Goal: Transaction & Acquisition: Purchase product/service

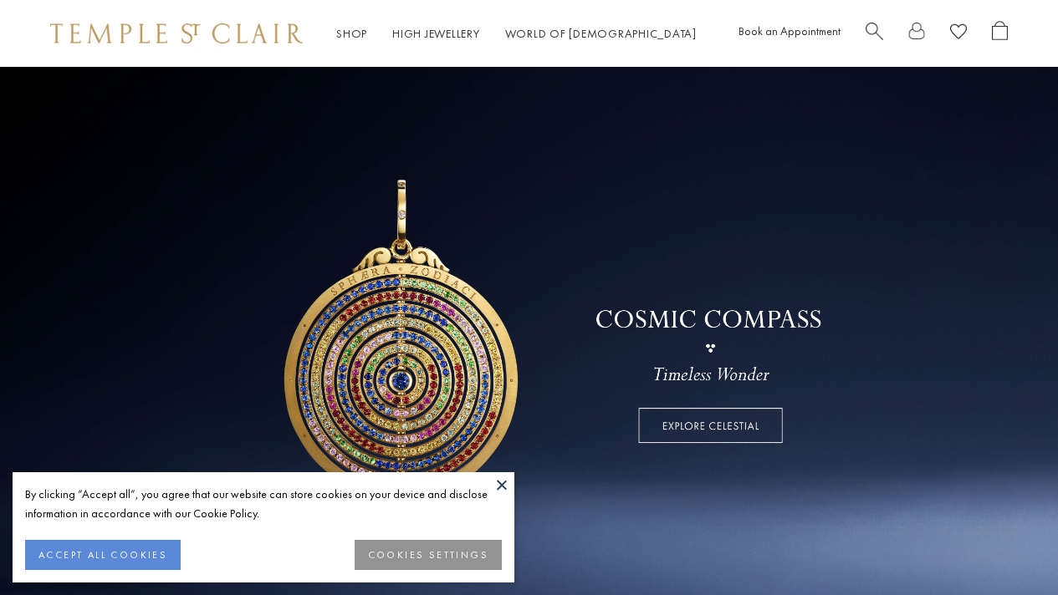
click at [500, 485] on button at bounding box center [501, 484] width 25 height 25
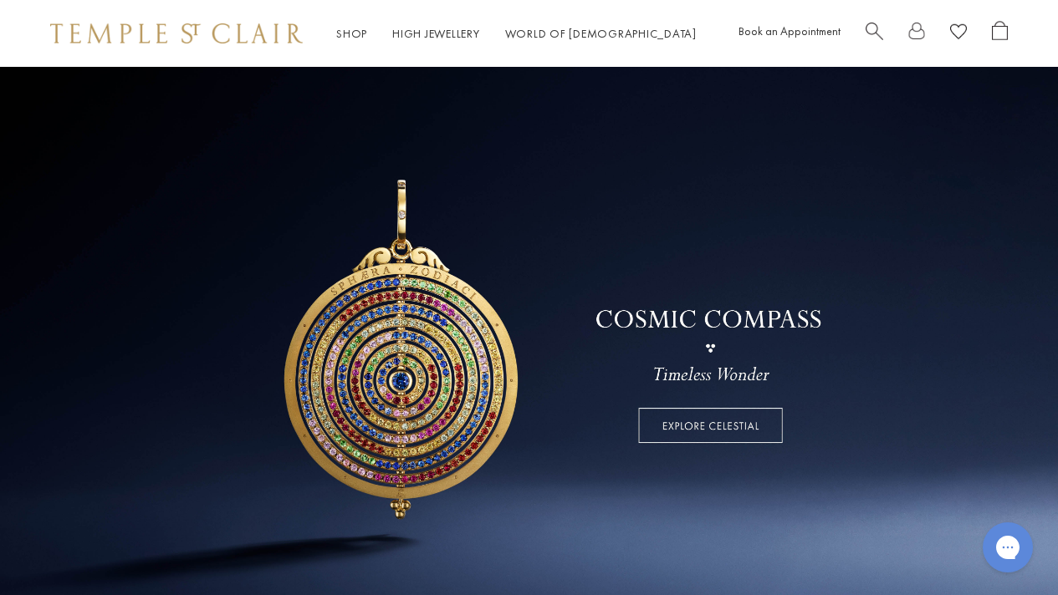
scroll to position [579, 0]
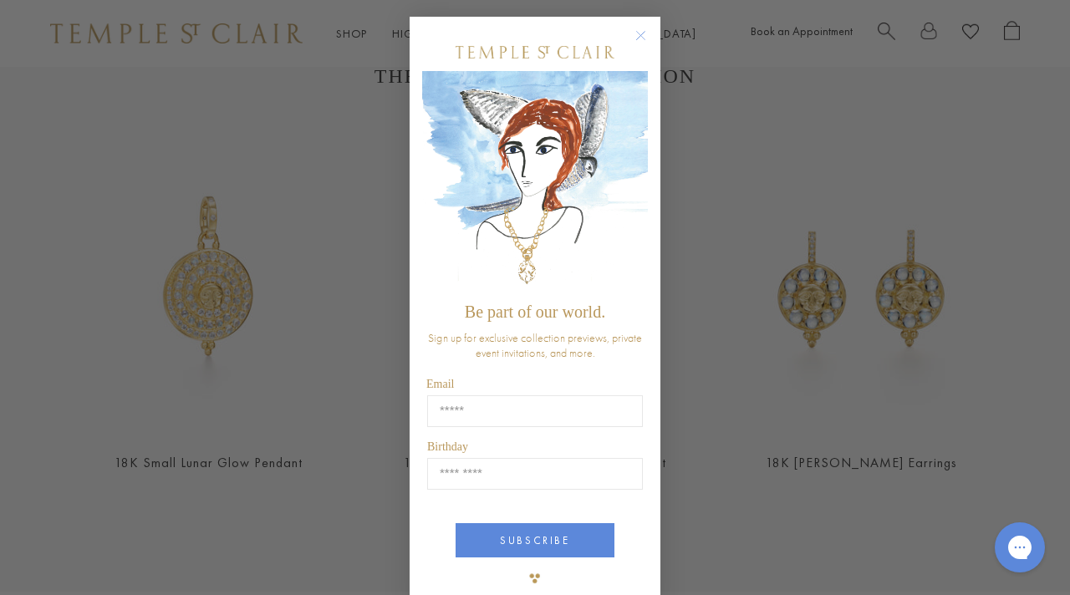
click at [635, 28] on circle "Close dialog" at bounding box center [641, 36] width 20 height 20
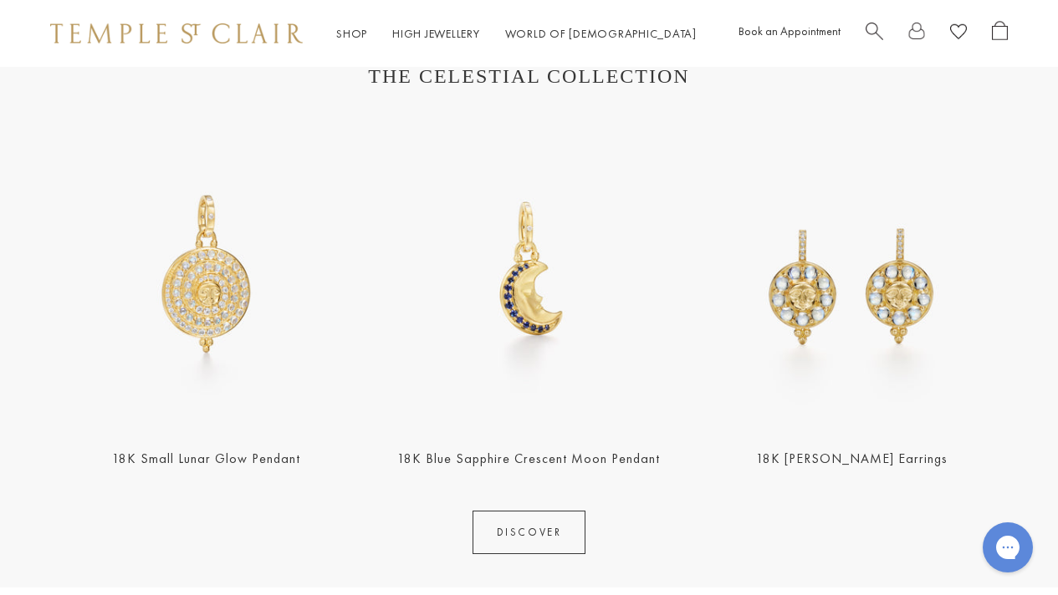
click at [1009, 307] on div "18K Selena Luna Earrings" at bounding box center [851, 293] width 323 height 352
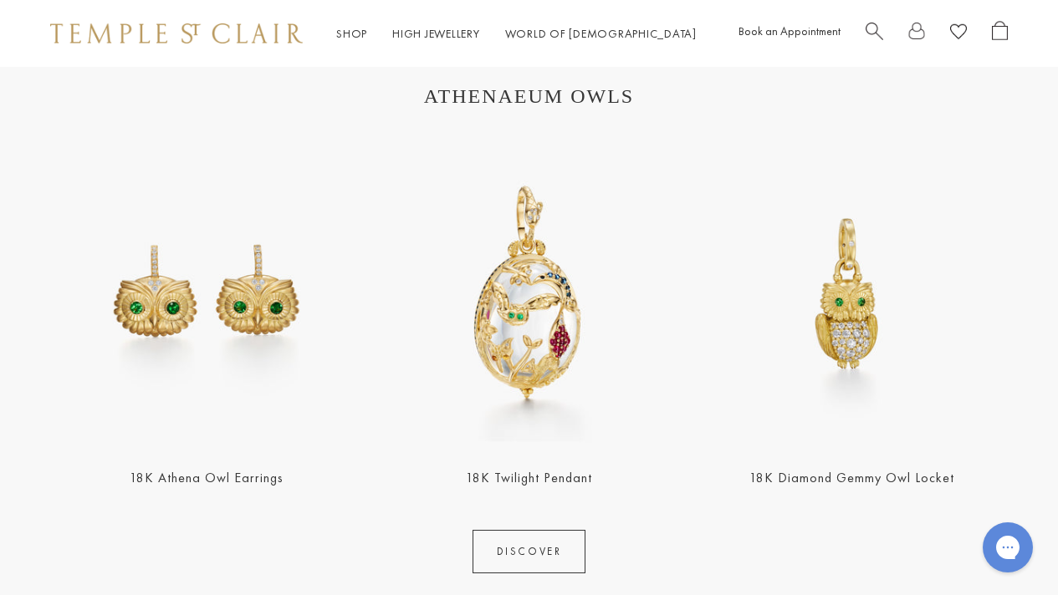
scroll to position [1749, 0]
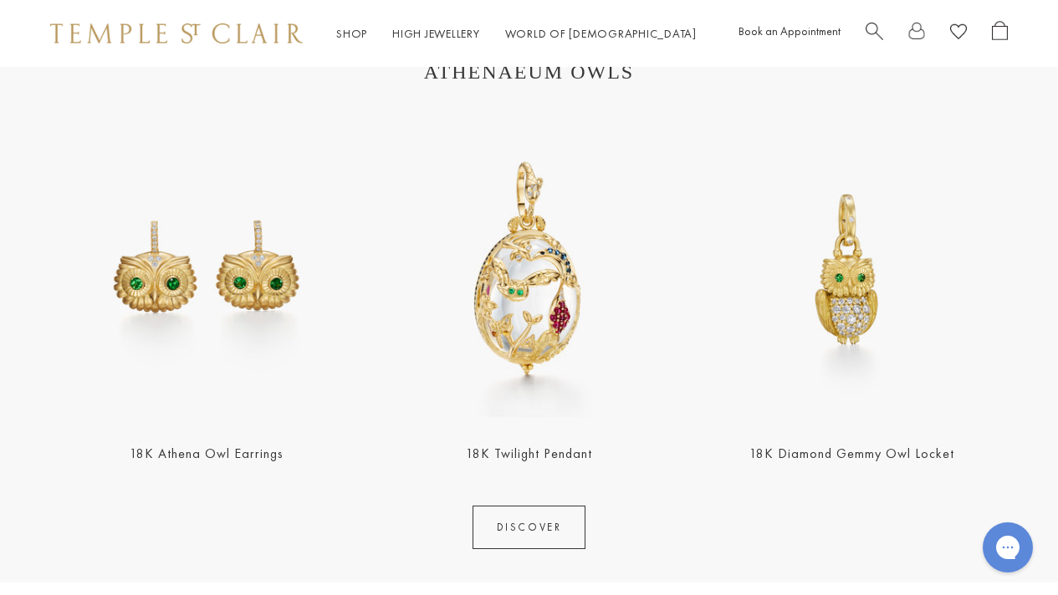
click at [550, 294] on img at bounding box center [529, 269] width 313 height 313
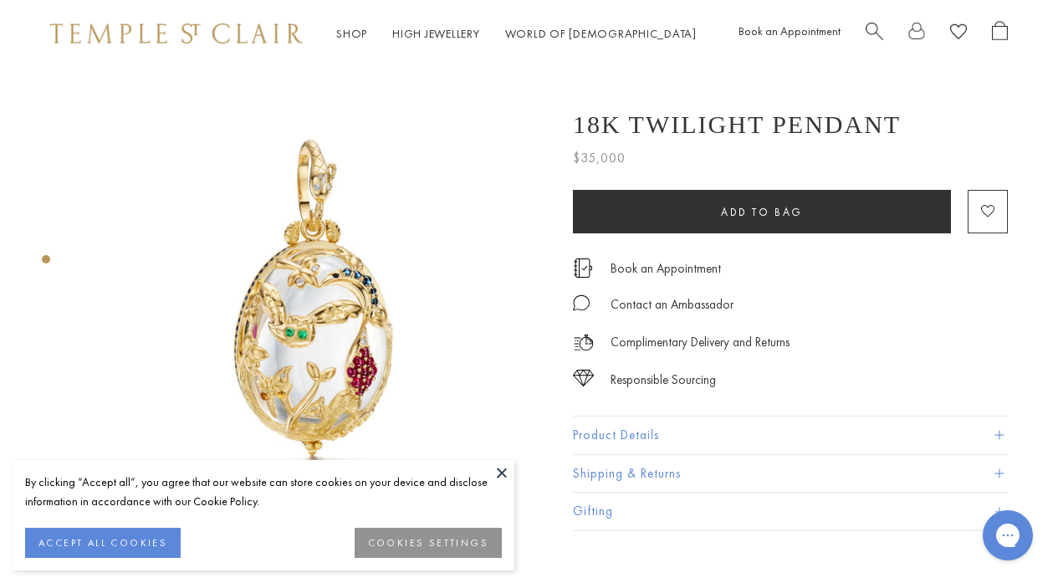
click at [502, 470] on button at bounding box center [501, 472] width 25 height 25
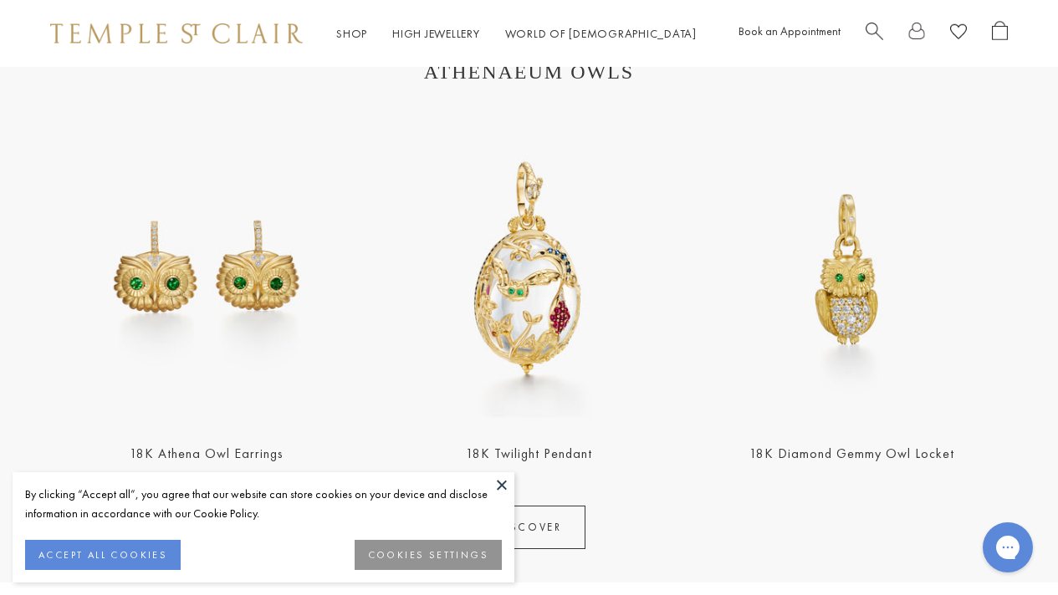
click at [1035, 359] on section "ATHENAEUM OWLS 18K Athena Owl Earrings 18K Twilight Pendant 18K Diamond Gemmy O…" at bounding box center [529, 306] width 1058 height 556
click at [502, 482] on button at bounding box center [501, 484] width 25 height 25
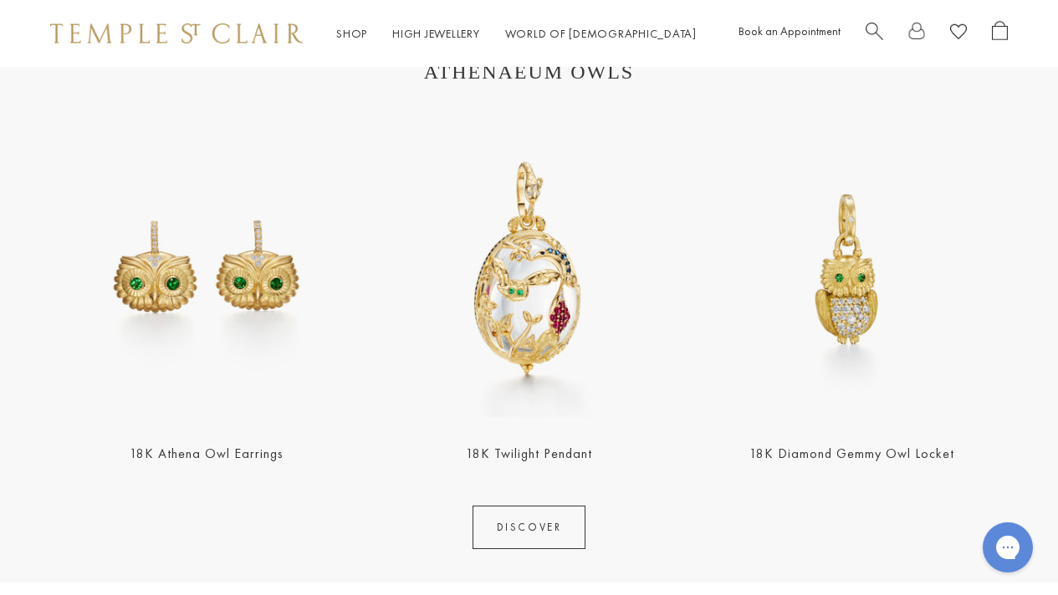
click at [1024, 437] on section "ATHENAEUM OWLS 18K Athena Owl Earrings 18K Twilight Pendant 18K Diamond Gemmy O…" at bounding box center [529, 306] width 1058 height 556
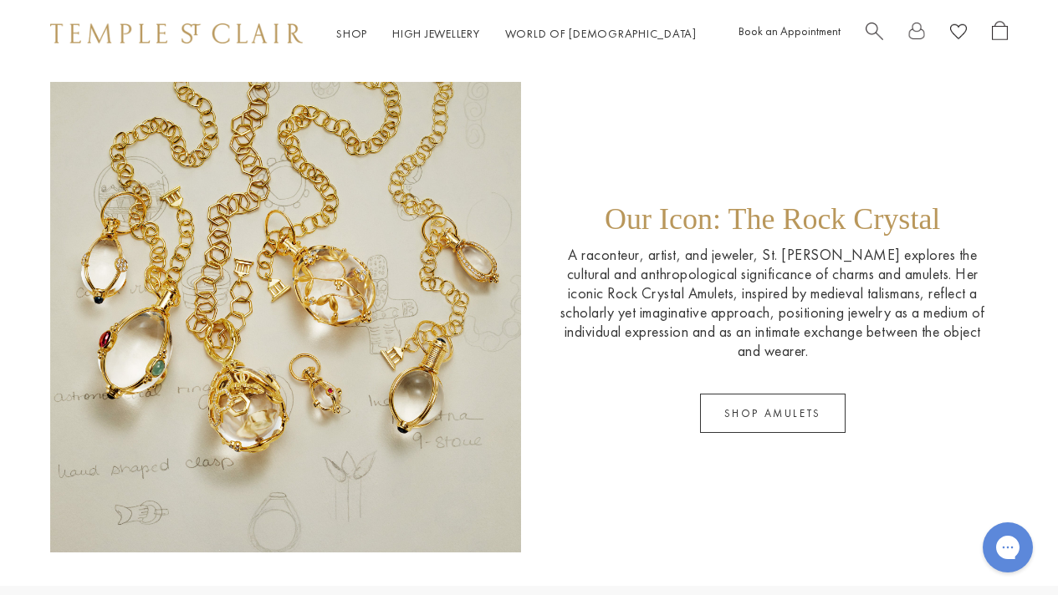
scroll to position [2317, 0]
click at [777, 414] on link "SHOP AMULETS" at bounding box center [772, 412] width 145 height 39
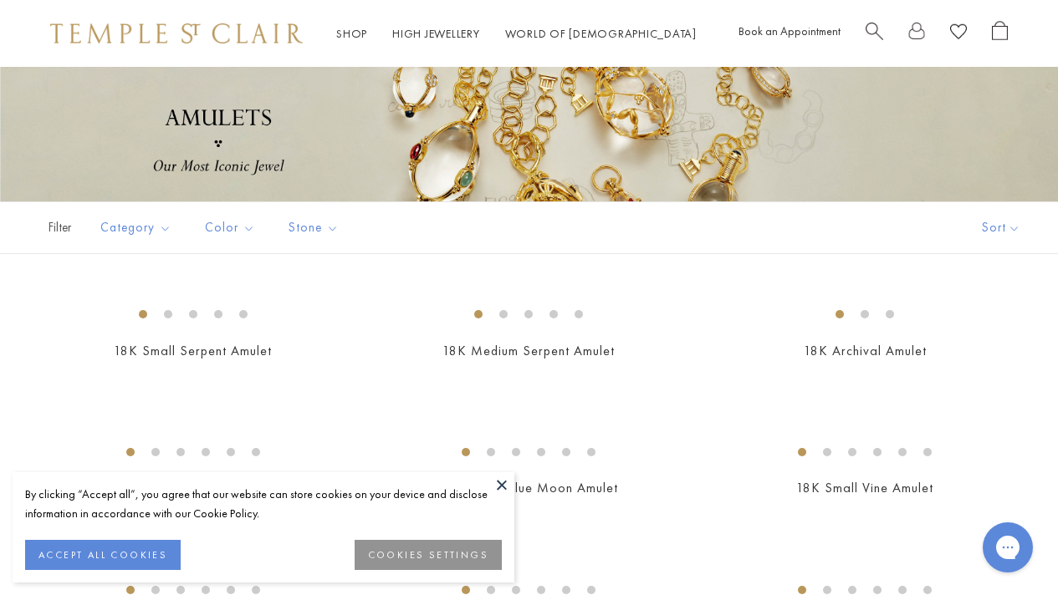
scroll to position [201, 0]
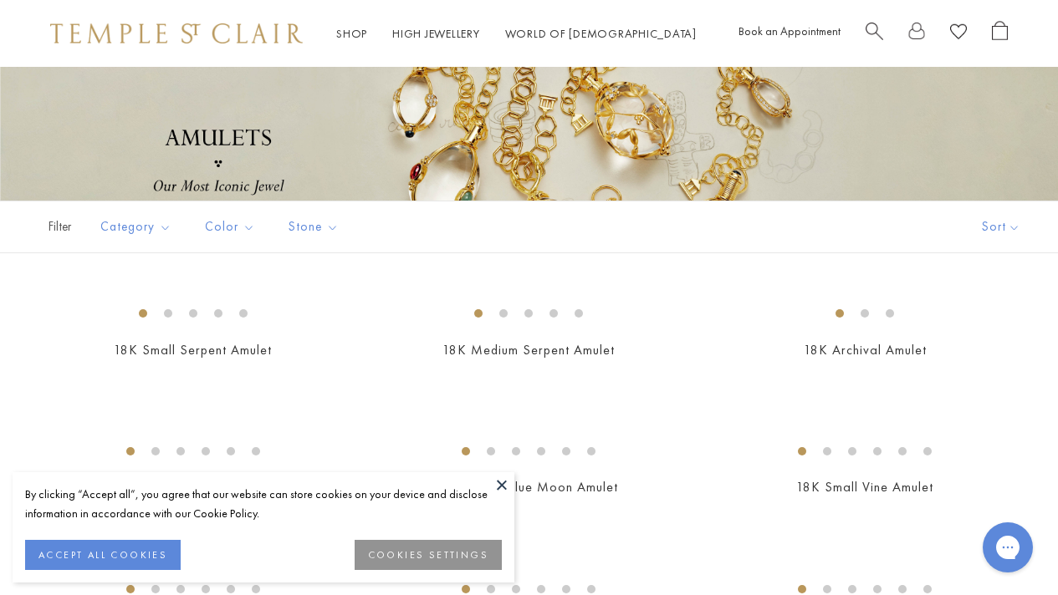
click at [105, 556] on button "ACCEPT ALL COOKIES" at bounding box center [102, 555] width 155 height 30
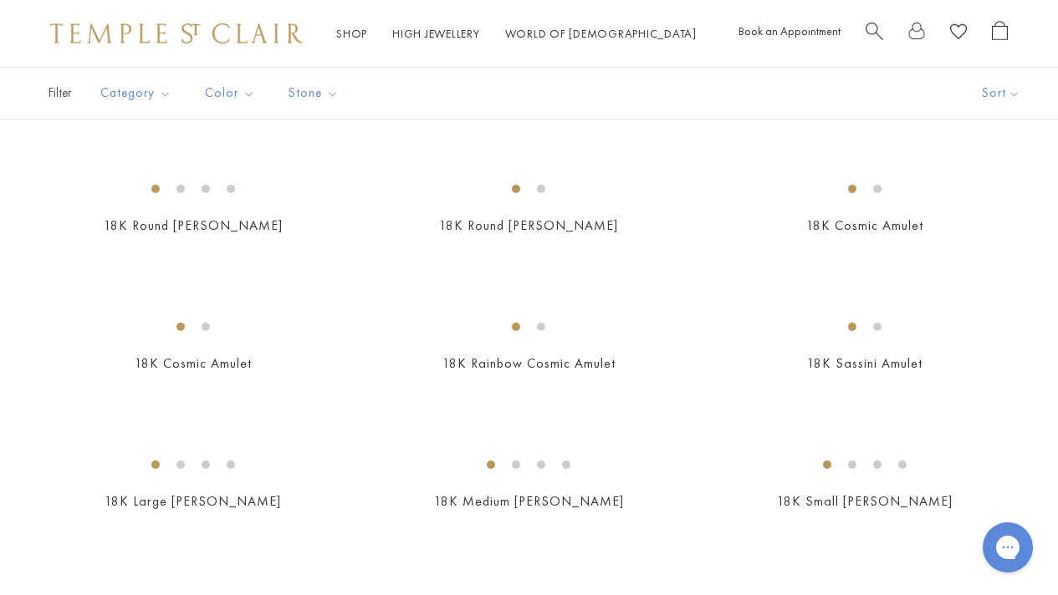
scroll to position [2006, 0]
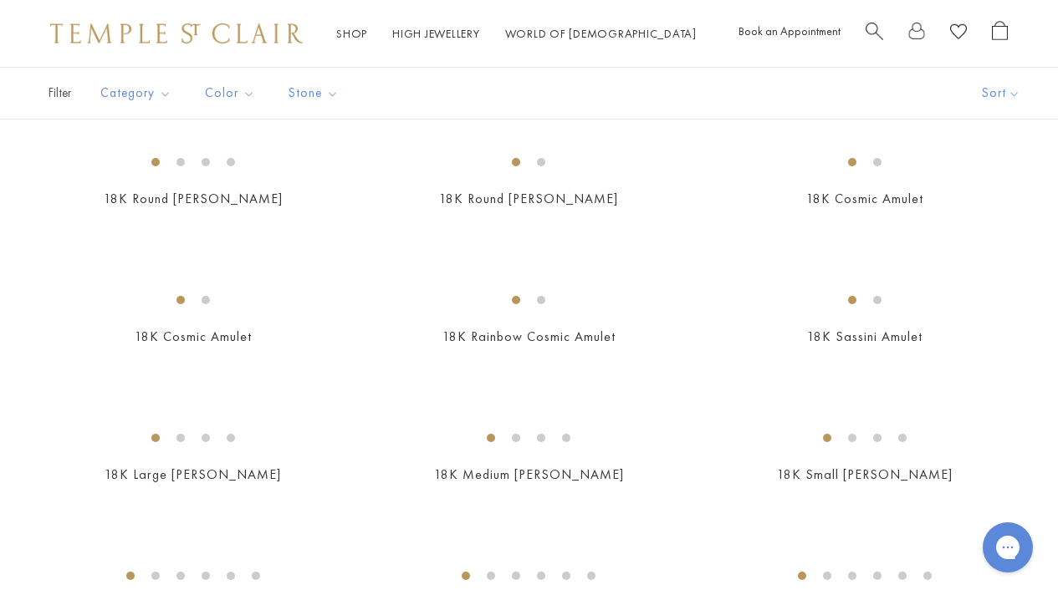
click at [1037, 442] on div "New" at bounding box center [529, 153] width 1058 height 3329
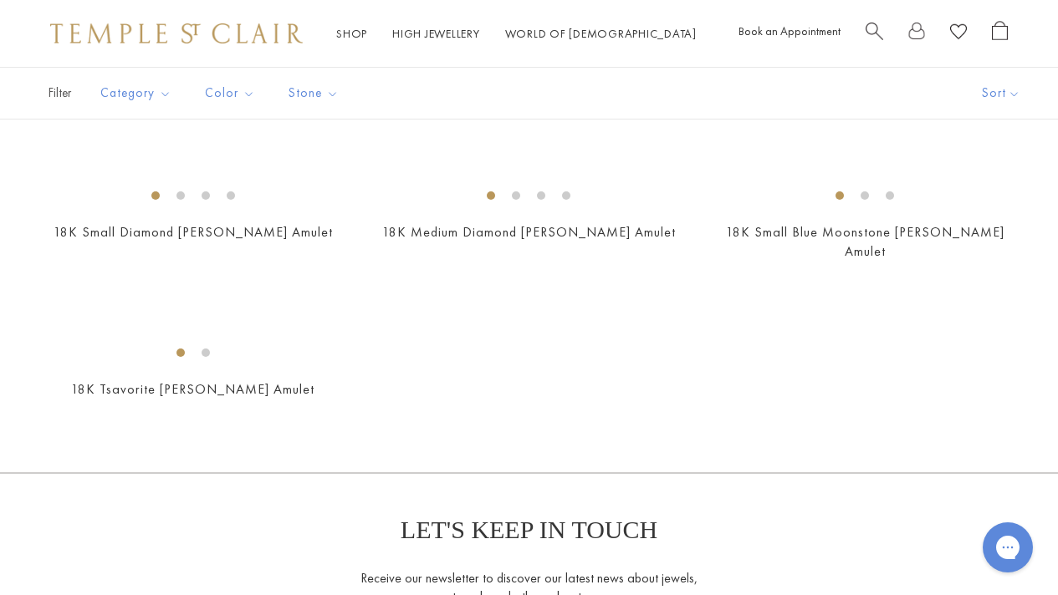
scroll to position [3377, 0]
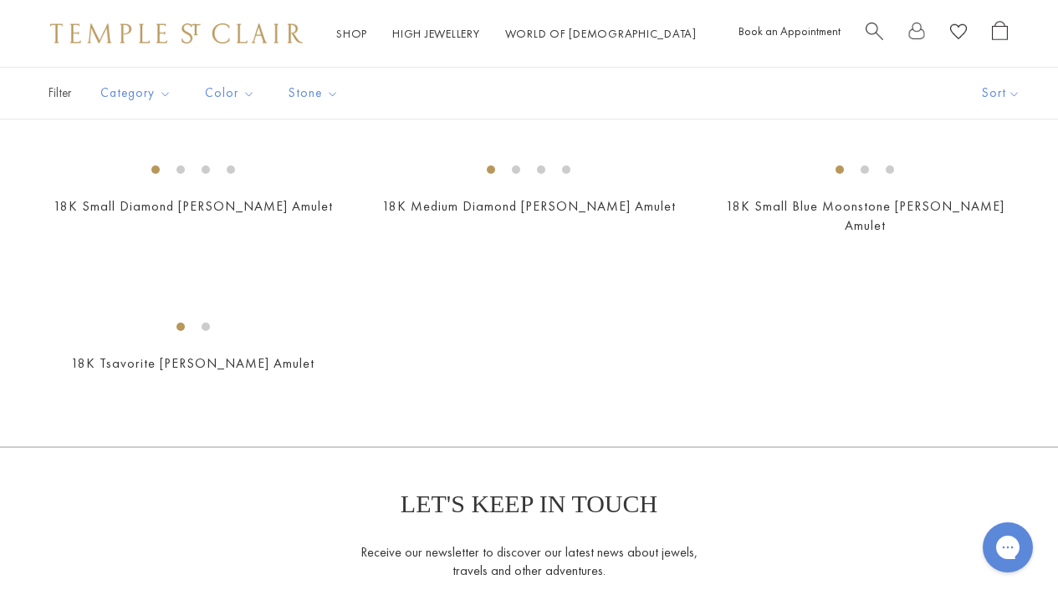
click at [0, 0] on img at bounding box center [0, 0] width 0 height 0
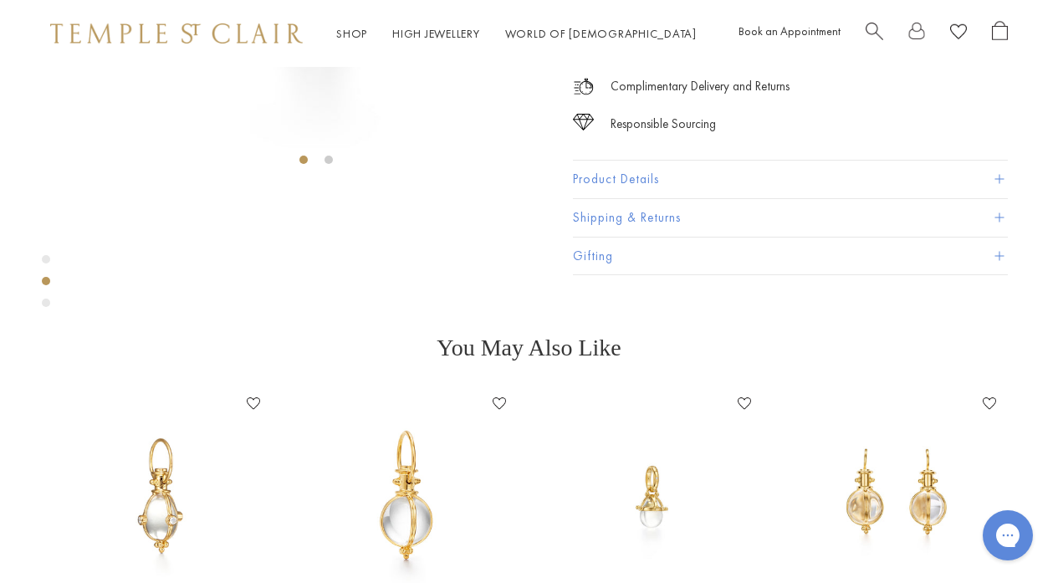
scroll to position [368, 0]
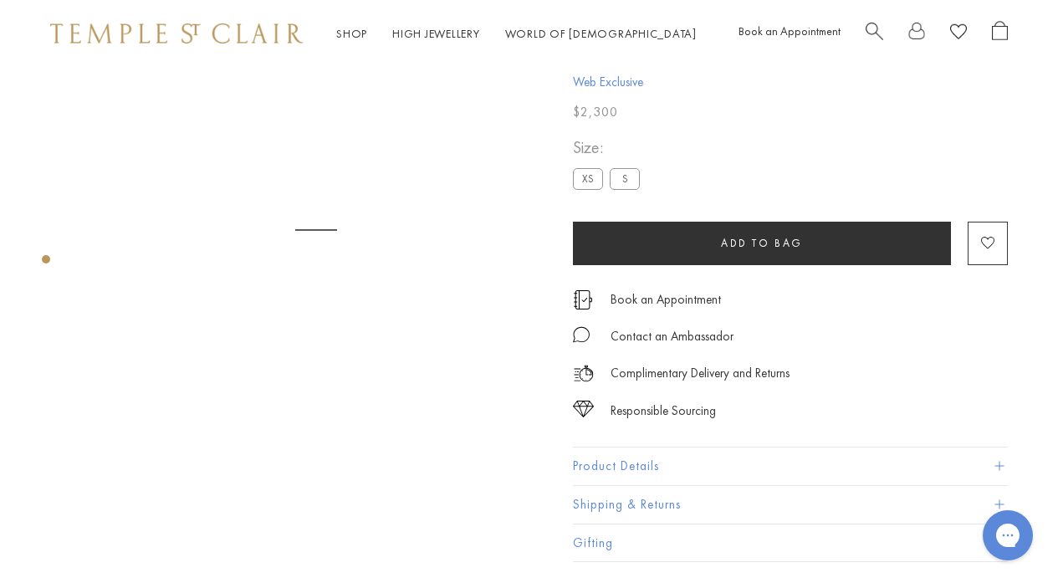
scroll to position [67, 0]
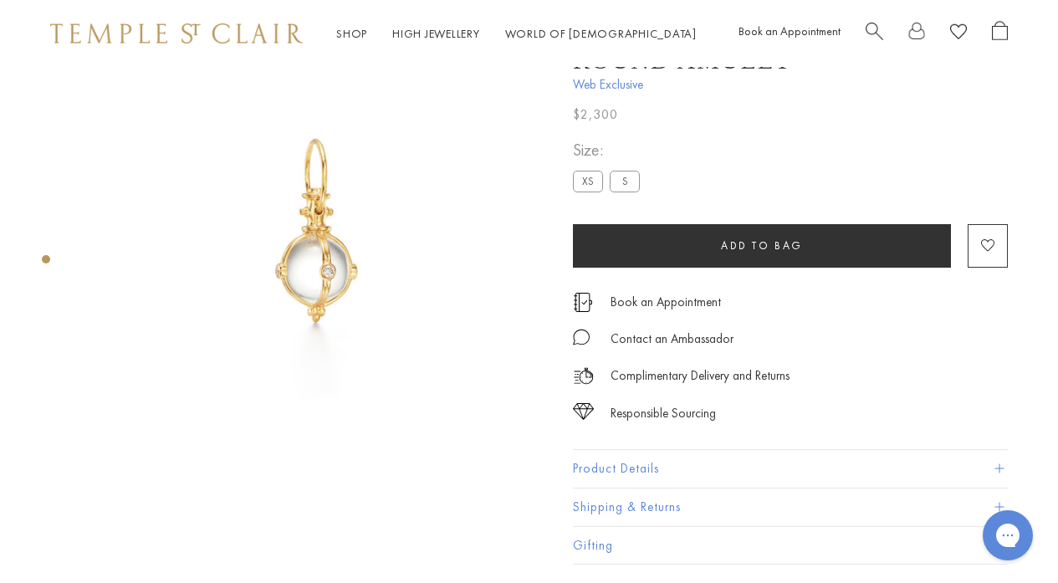
click at [589, 183] on label "XS" at bounding box center [588, 181] width 30 height 21
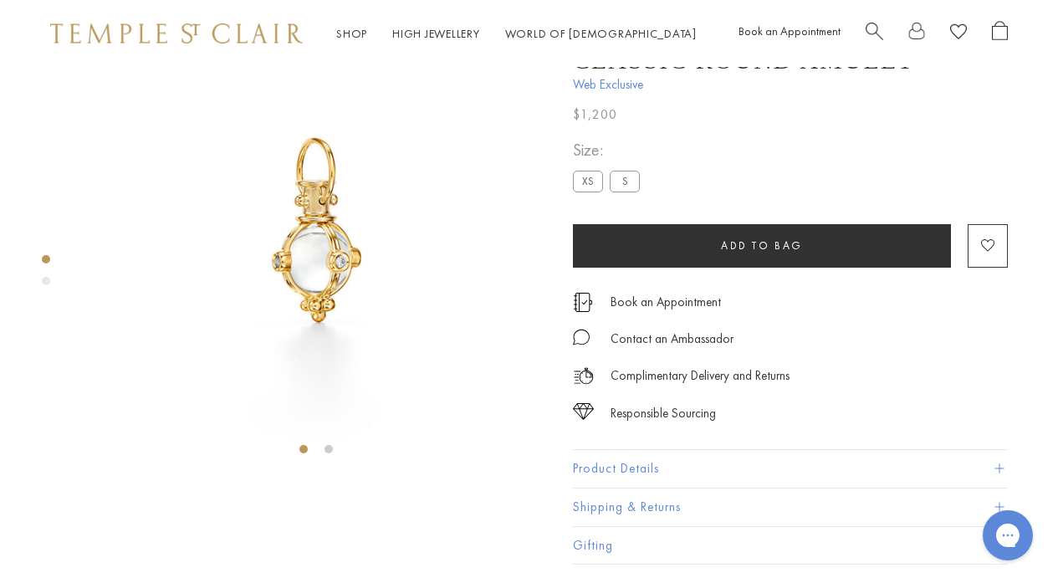
click at [1037, 390] on div "18K Extra Small Diamond Classic Round Amulet Web Exclusive $1,200 The 18K Diamo…" at bounding box center [815, 282] width 485 height 564
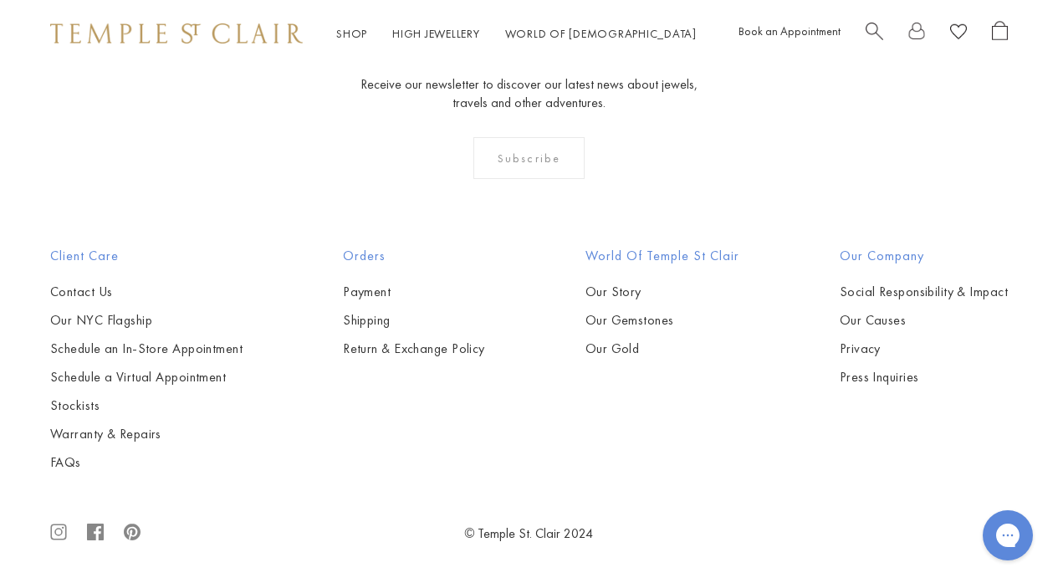
scroll to position [1873, 0]
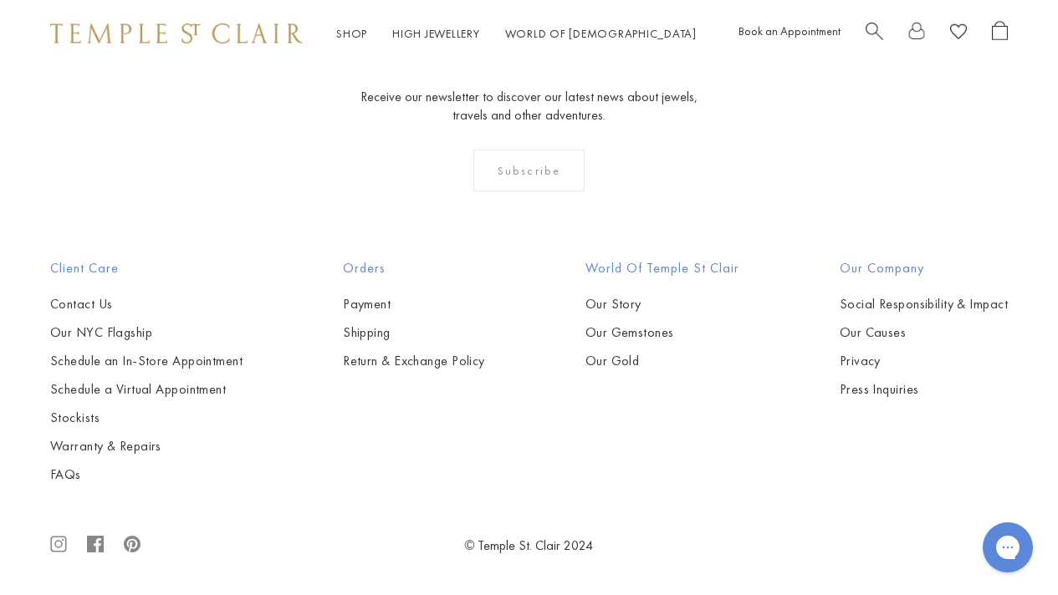
scroll to position [9831, 0]
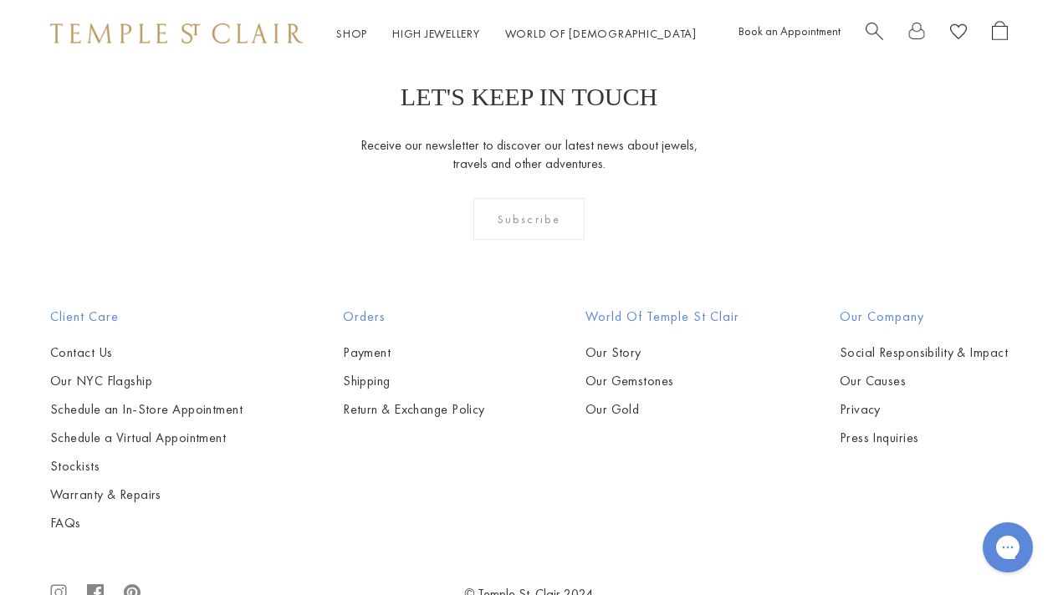
scroll to position [2814, 0]
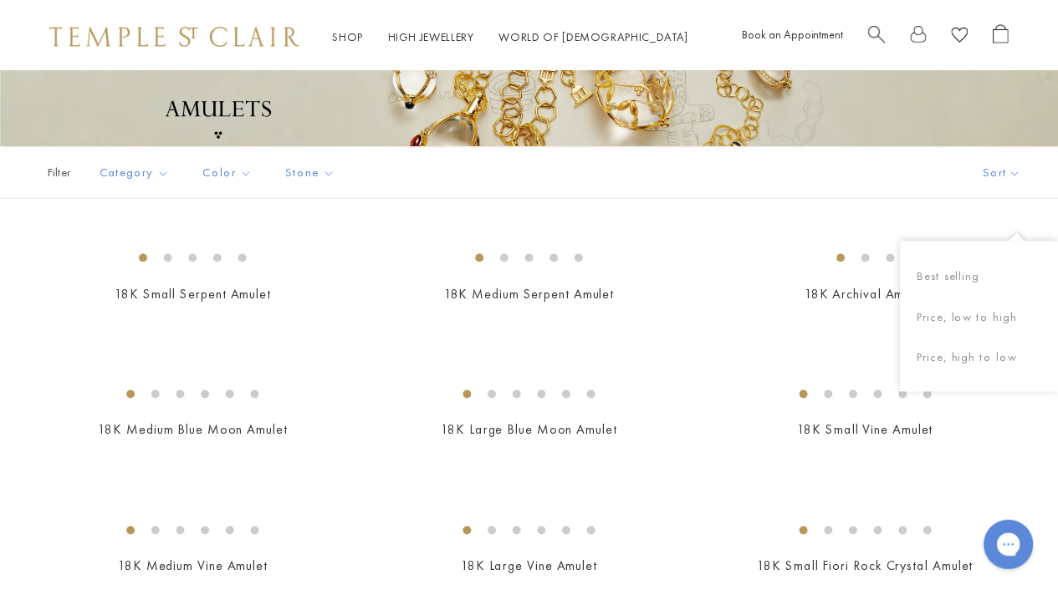
scroll to position [273, 0]
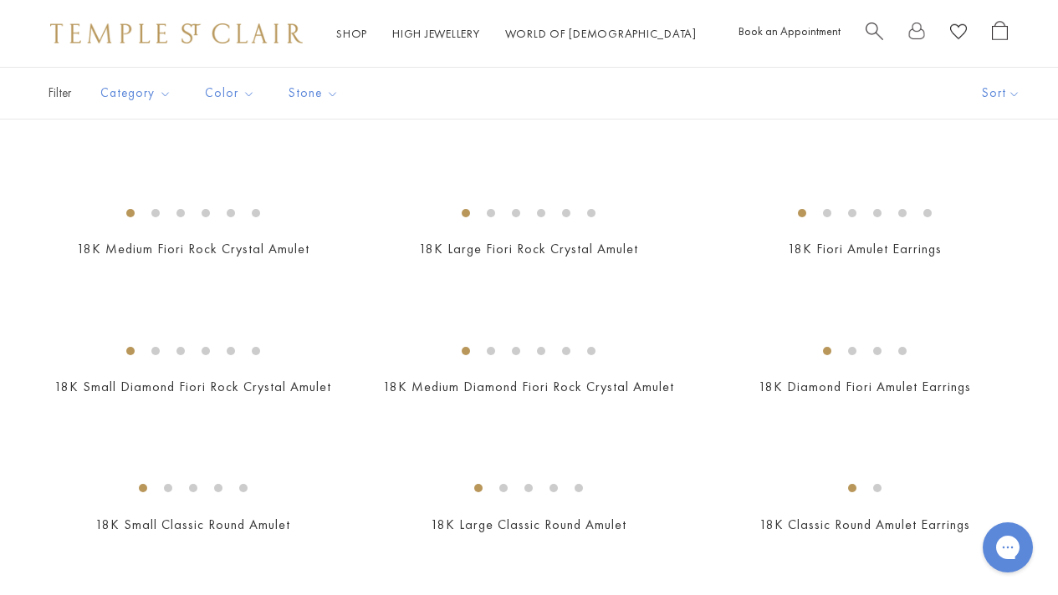
scroll to position [741, 0]
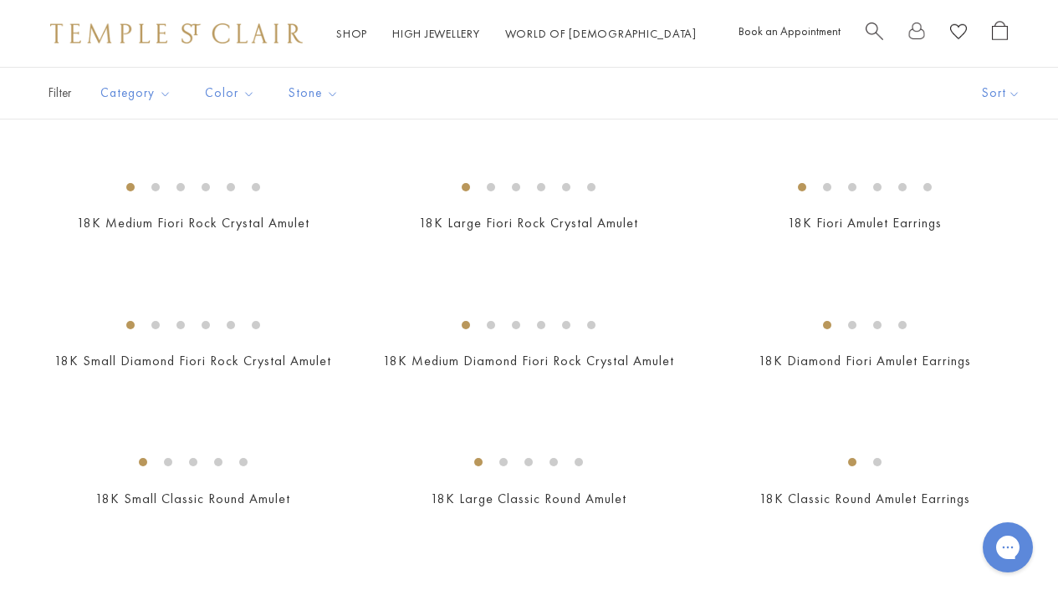
click at [0, 0] on img at bounding box center [0, 0] width 0 height 0
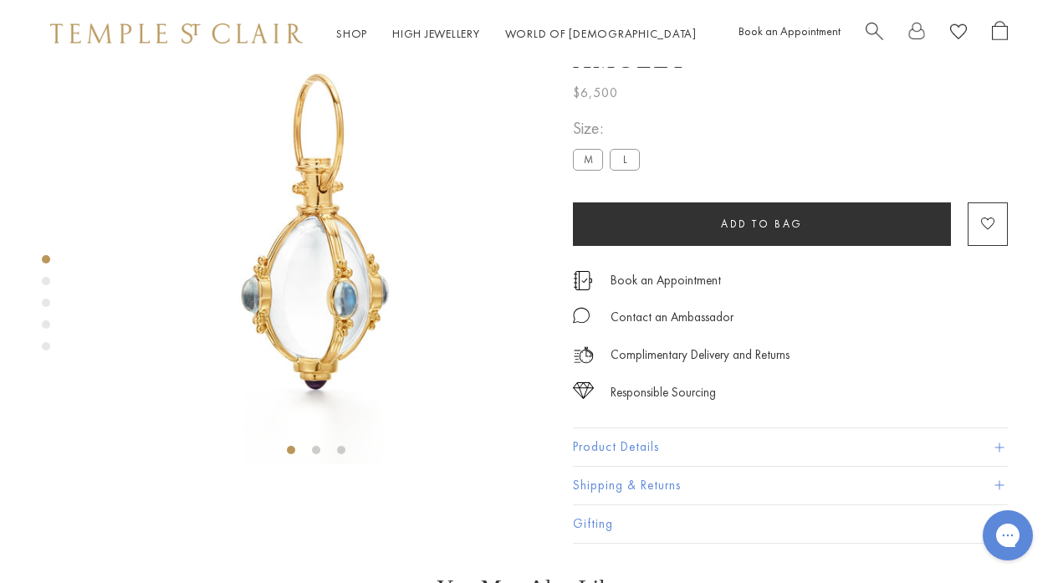
click at [870, 30] on span "Search" at bounding box center [874, 30] width 18 height 18
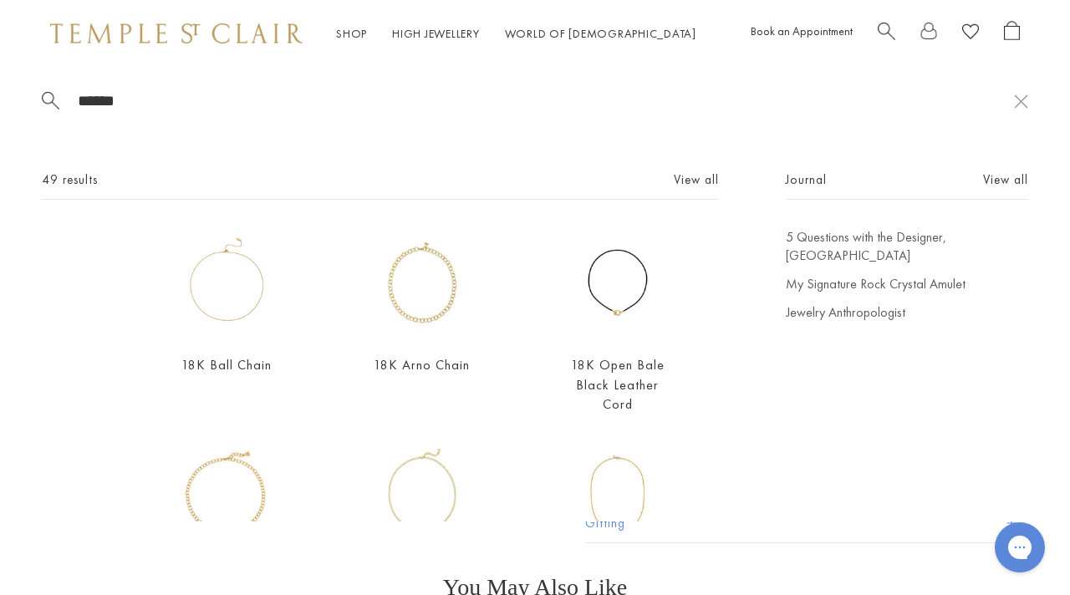
type input "******"
click at [976, 417] on div "Journal View all 5 Questions with the Designer, [GEOGRAPHIC_DATA] My Signature …" at bounding box center [907, 589] width 242 height 838
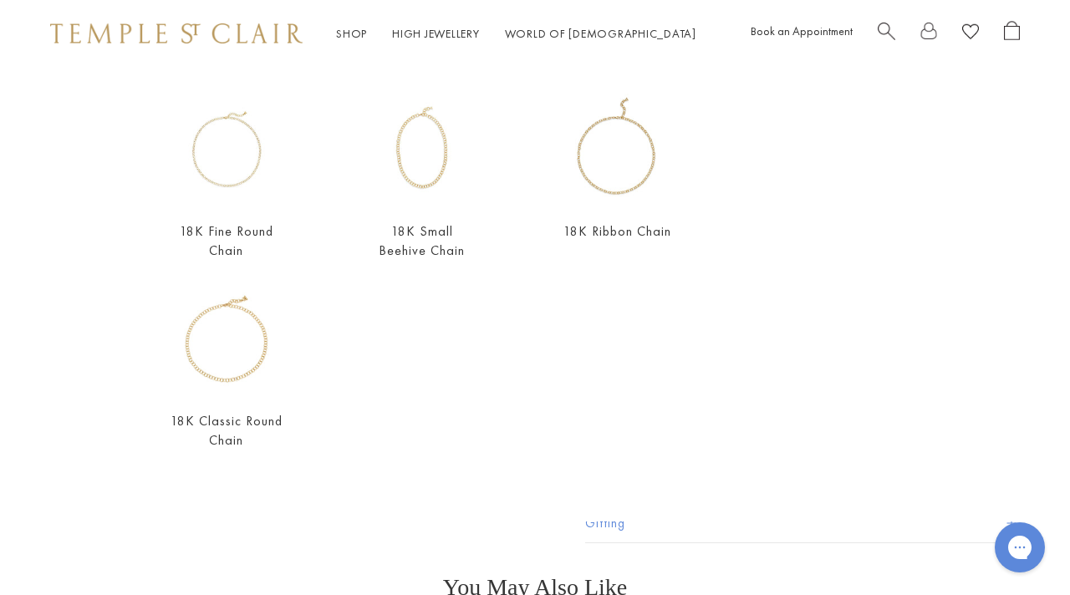
scroll to position [95, 0]
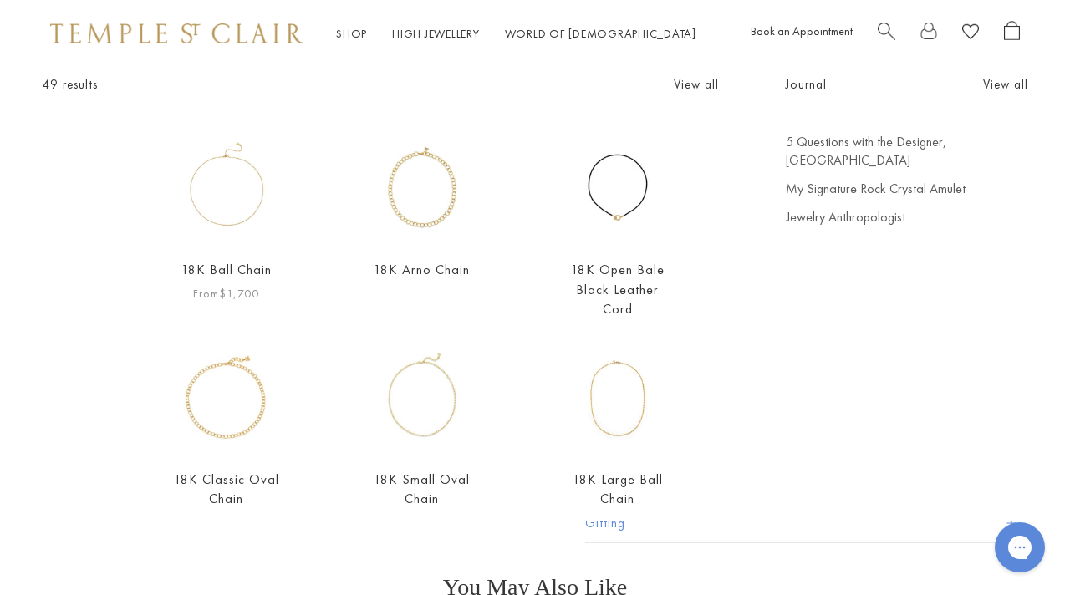
click at [240, 192] on img at bounding box center [227, 189] width 112 height 112
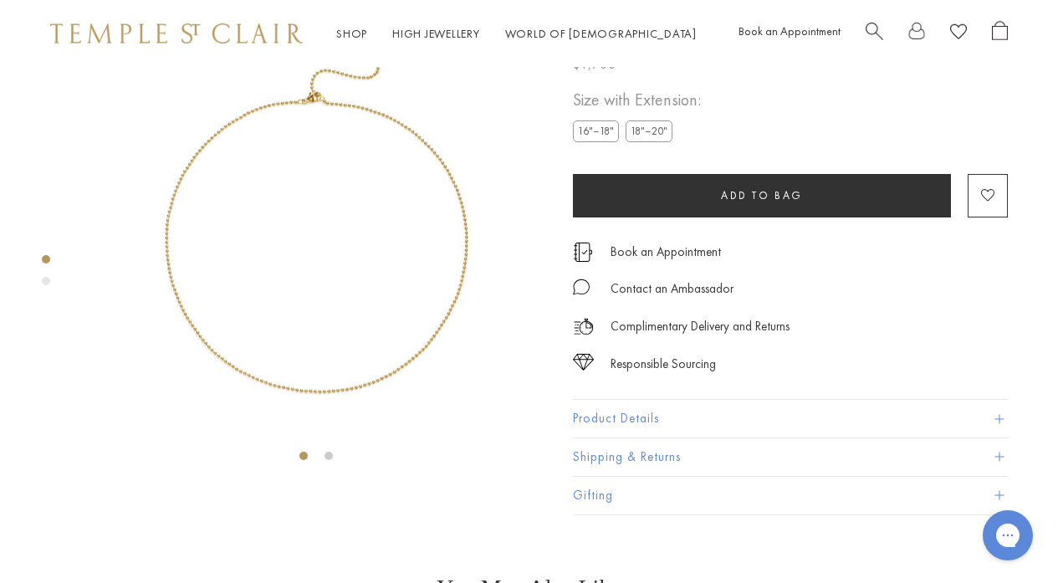
click at [654, 142] on label "18"–20"" at bounding box center [648, 131] width 47 height 21
click at [405, 328] on img at bounding box center [316, 236] width 464 height 472
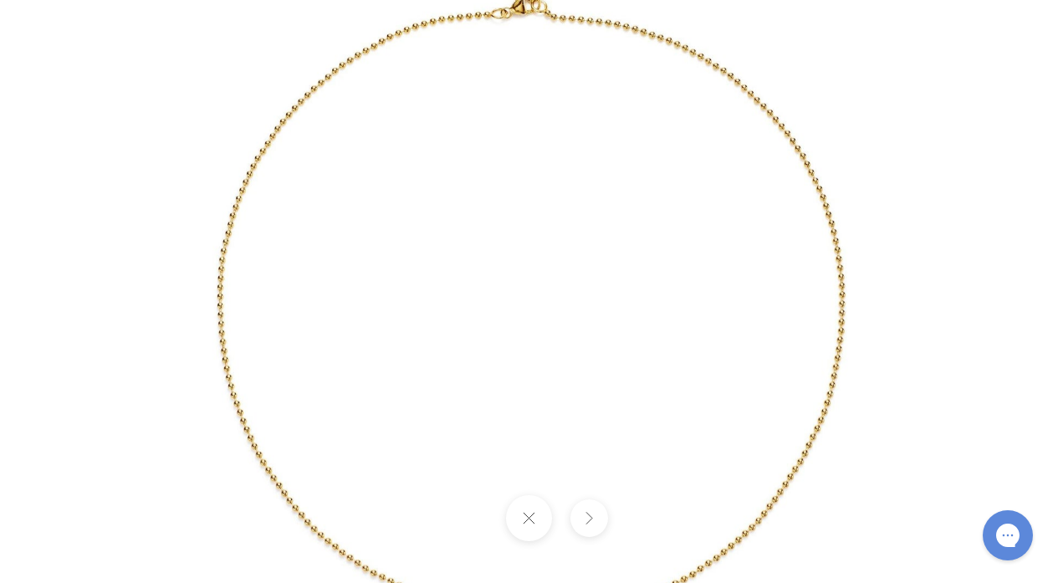
click at [745, 99] on img at bounding box center [529, 292] width 963 height 978
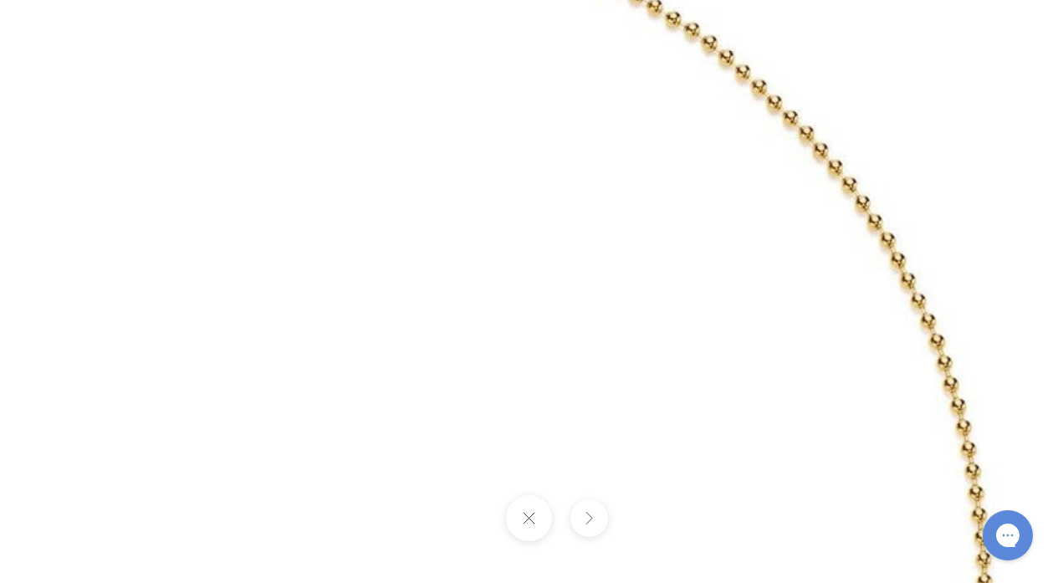
click at [1011, 251] on img at bounding box center [214, 574] width 2370 height 2408
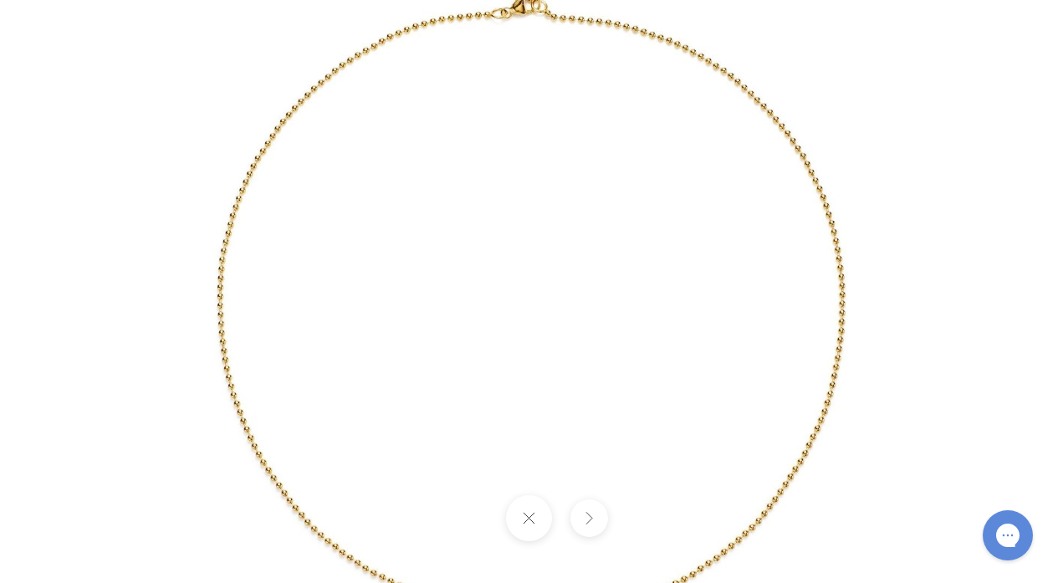
click at [525, 7] on img at bounding box center [529, 292] width 963 height 978
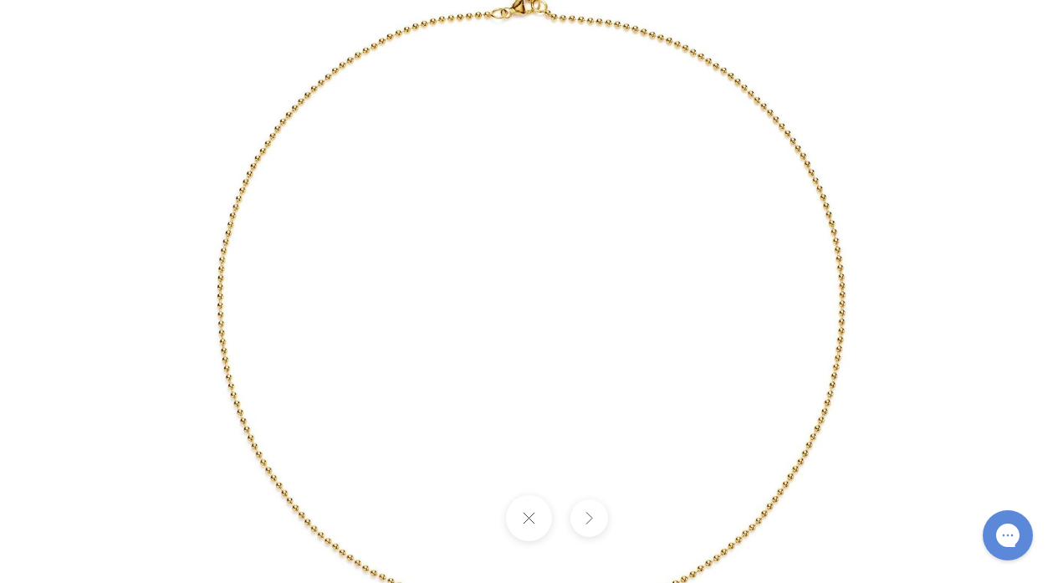
scroll to position [566, 0]
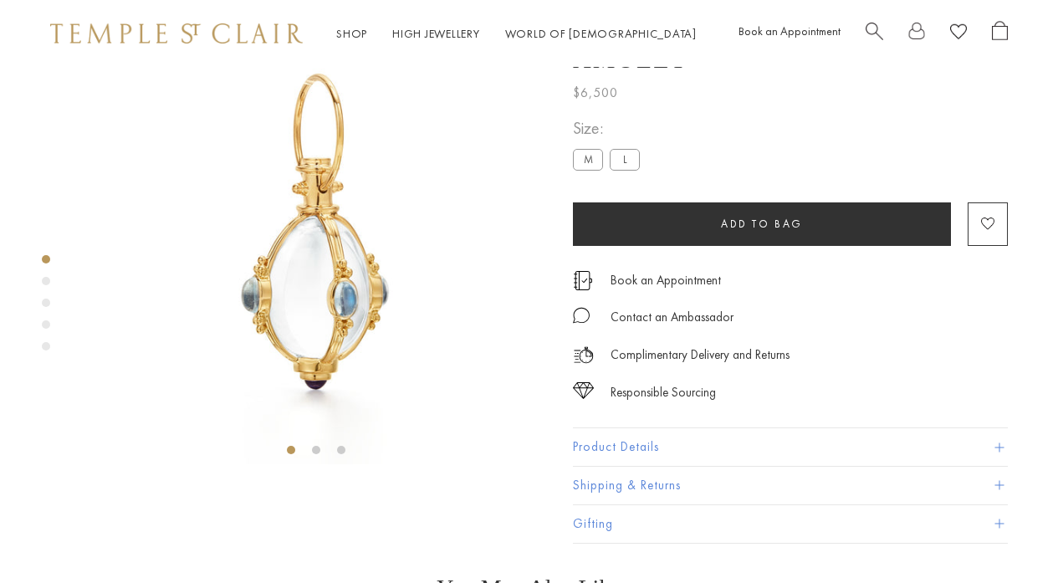
scroll to position [67, 0]
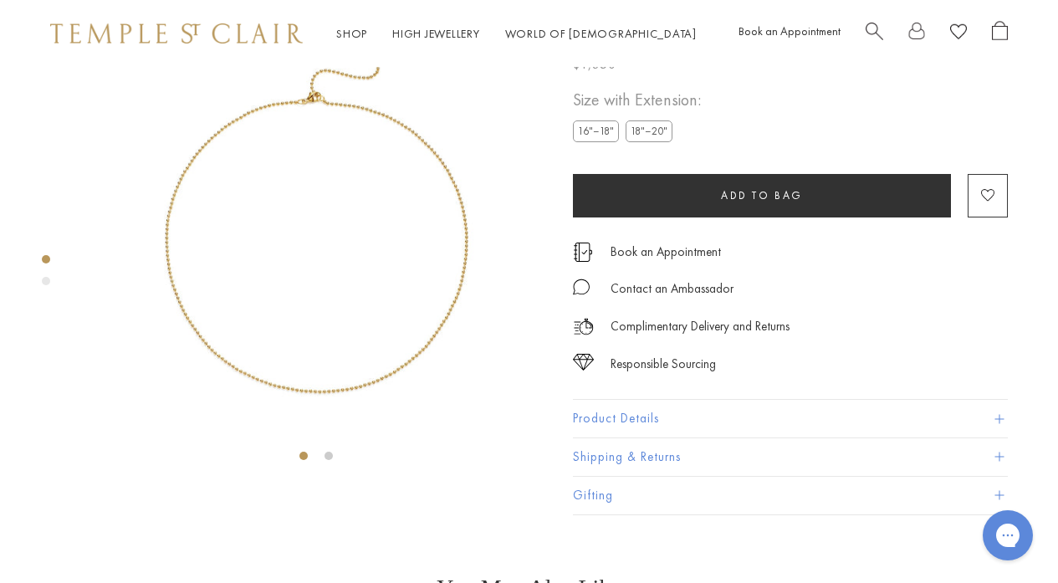
scroll to position [633, 0]
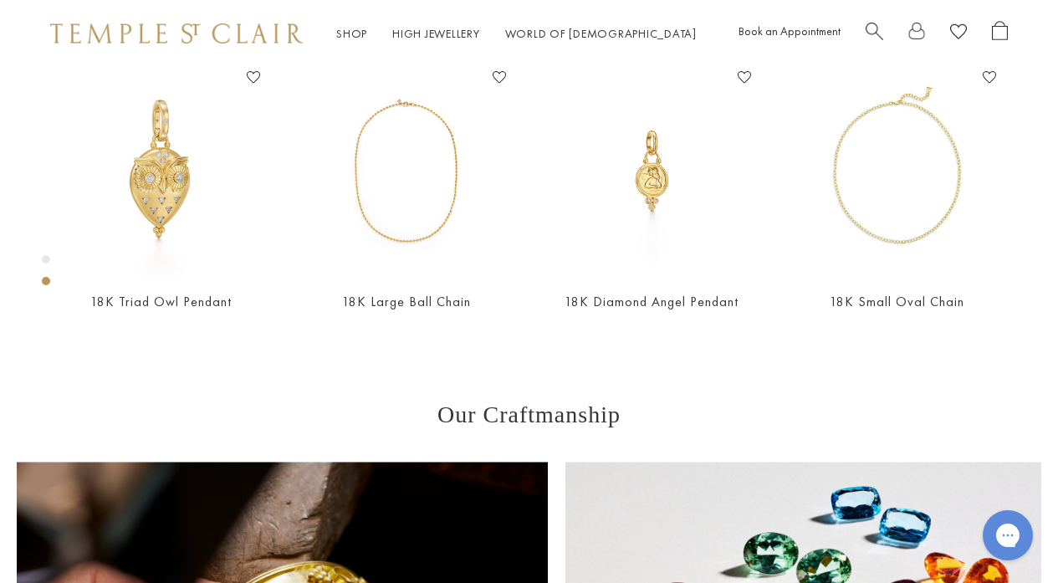
click at [1035, 391] on main "Responsible Sourcing Our gold is strictly mercury-free mined gold and recycled …" at bounding box center [529, 208] width 1058 height 1548
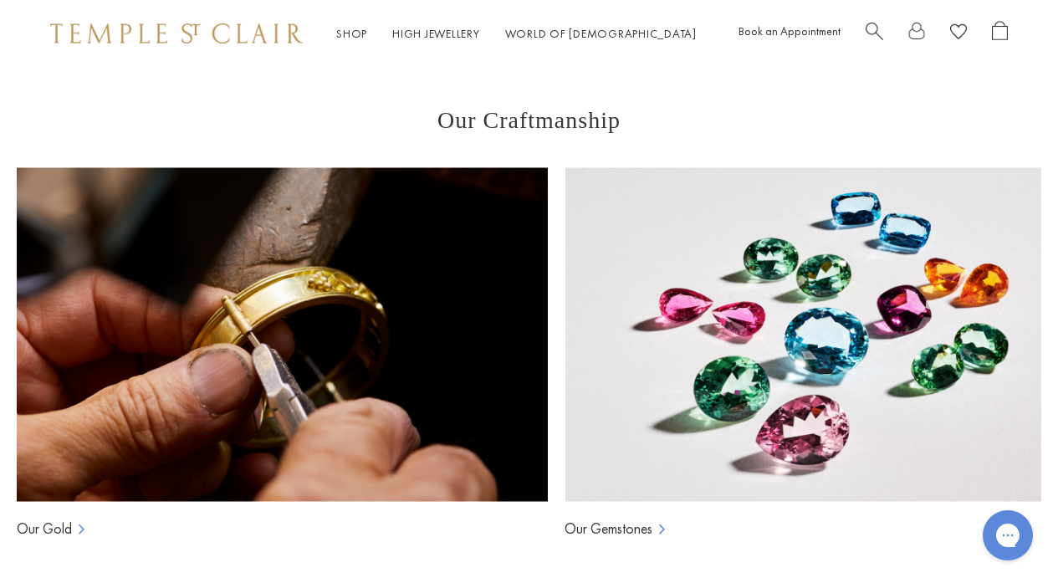
scroll to position [934, 0]
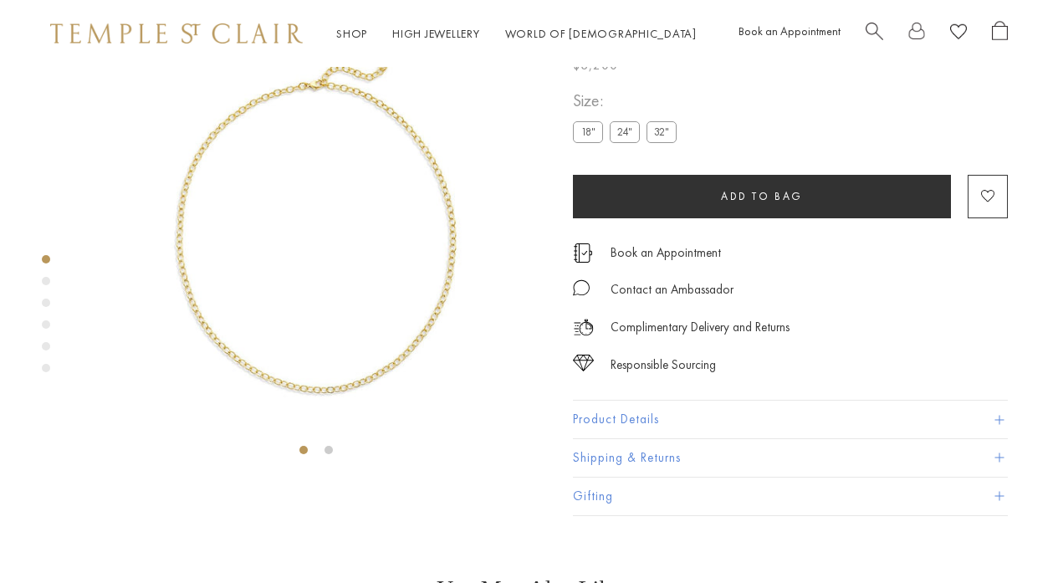
scroll to position [67, 0]
click at [438, 279] on img at bounding box center [316, 232] width 464 height 464
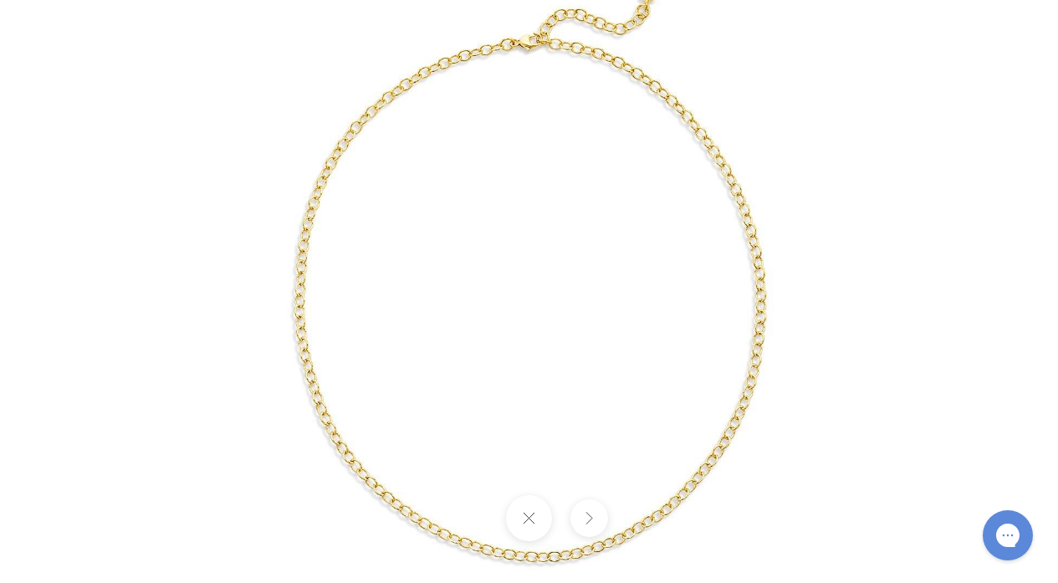
scroll to position [633, 0]
click at [923, 324] on div at bounding box center [848, 292] width 1420 height 783
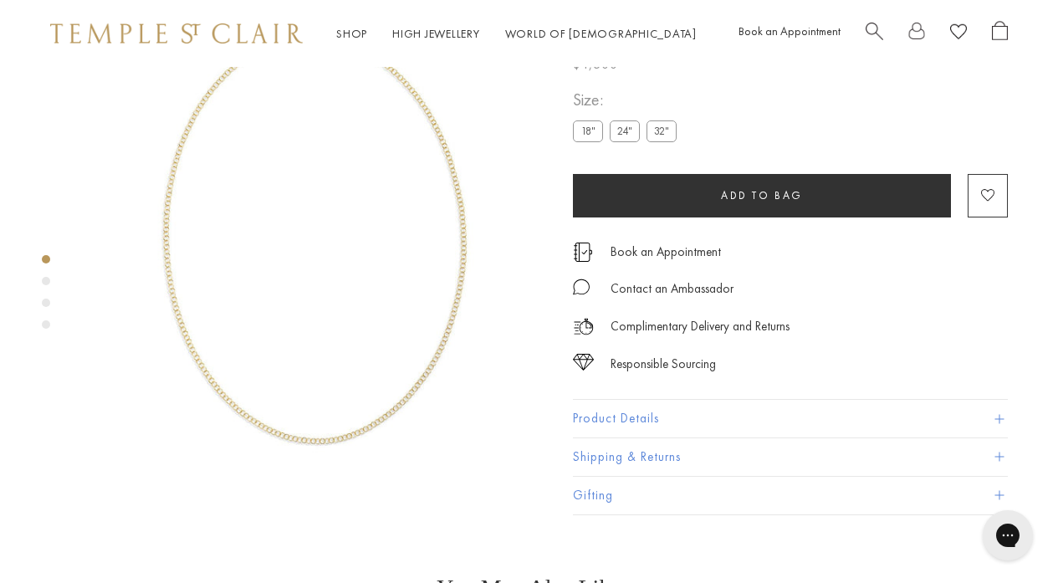
click at [1032, 56] on div "Shop Shop Categories Amulets Pendants & Charms Lockets Chains & Leather Cords E…" at bounding box center [529, 33] width 1058 height 67
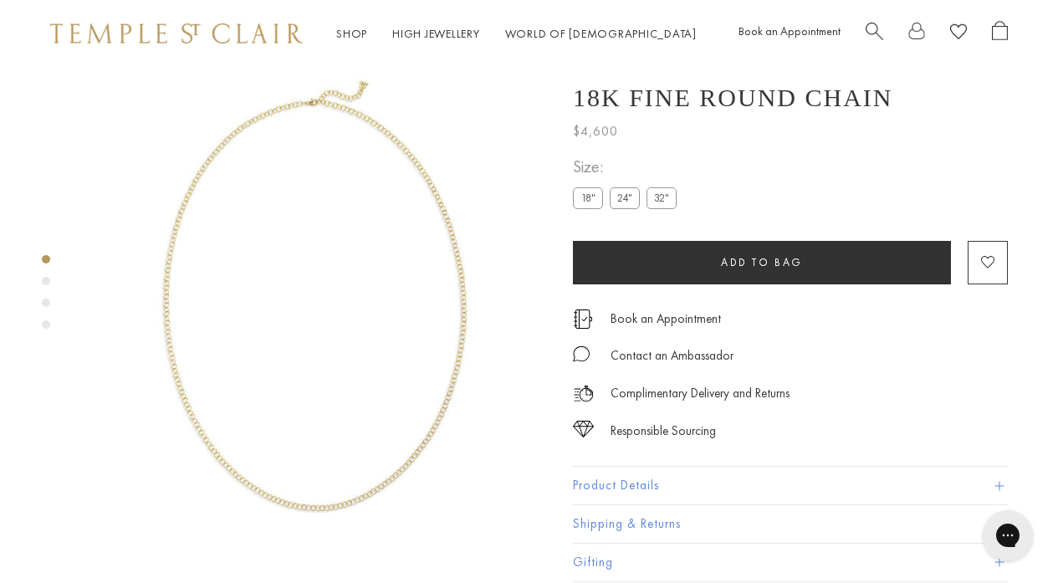
click at [446, 196] on img at bounding box center [316, 299] width 464 height 464
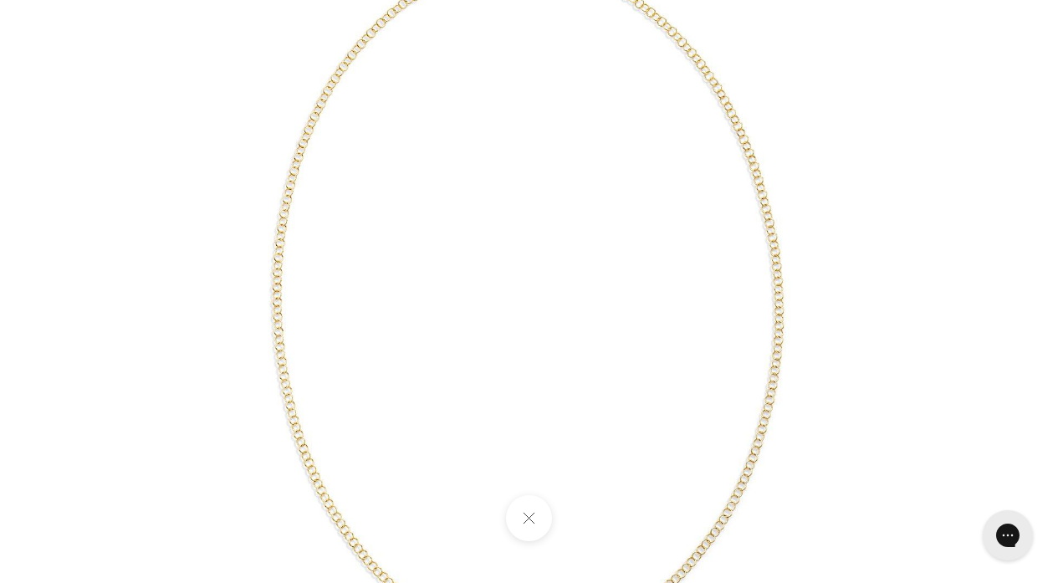
click at [289, 216] on img at bounding box center [529, 292] width 783 height 783
